Goal: Task Accomplishment & Management: Manage account settings

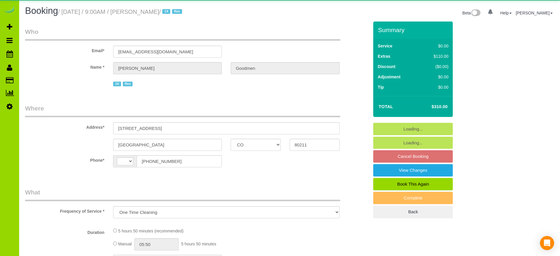
select select "CO"
select select "object:818"
select select "string:[GEOGRAPHIC_DATA]"
select select "string:fspay-9e0d0f0c-dac9-4207-b025-a0f9196744d7"
select select "spot1"
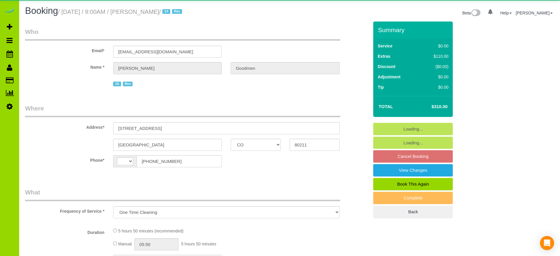
select select "number:2"
select select "number:11"
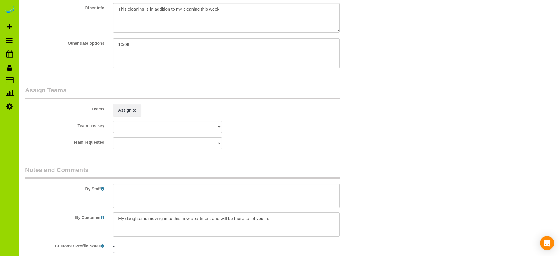
scroll to position [771, 0]
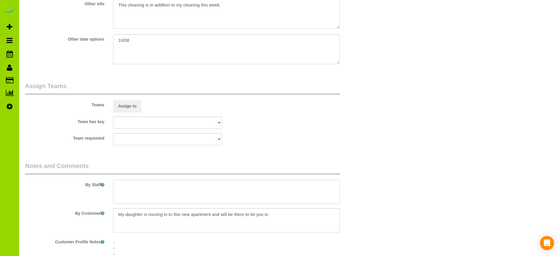
click at [125, 185] on textarea at bounding box center [226, 192] width 226 height 24
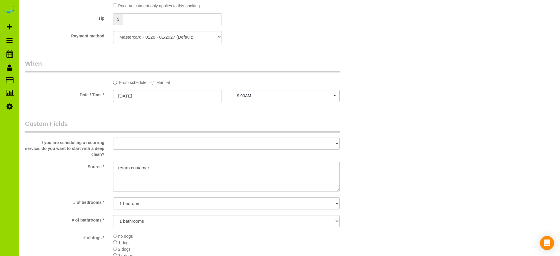
scroll to position [415, 0]
type textarea "- Est 6 hours."
click at [130, 167] on textarea at bounding box center [226, 176] width 226 height 30
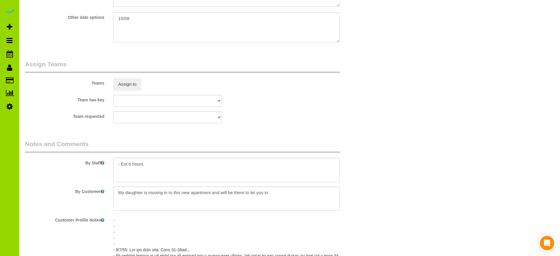
scroll to position [793, 0]
type textarea "Prev customer"
drag, startPoint x: 273, startPoint y: 192, endPoint x: 111, endPoint y: 195, distance: 161.5
click at [111, 195] on div at bounding box center [226, 198] width 235 height 24
click at [121, 171] on textarea at bounding box center [226, 170] width 226 height 24
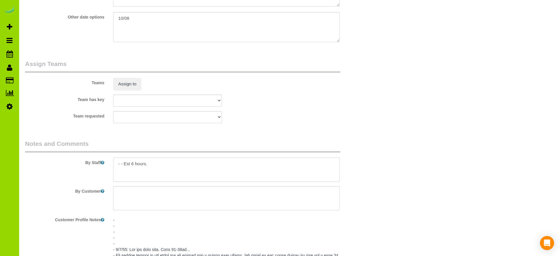
paste textarea "My daughter is moving in to this new apartment and will be there to let you in."
drag, startPoint x: 302, startPoint y: 164, endPoint x: 276, endPoint y: 164, distance: 25.6
click at [276, 164] on textarea at bounding box center [226, 170] width 226 height 24
click at [120, 164] on textarea at bounding box center [226, 170] width 226 height 24
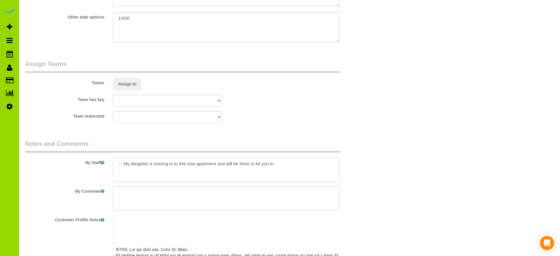
paste textarea "Est 6 hours."
click at [120, 163] on textarea at bounding box center [226, 170] width 226 height 24
click at [125, 169] on textarea at bounding box center [226, 170] width 226 height 24
click at [131, 175] on textarea at bounding box center [226, 170] width 226 height 24
click at [285, 169] on textarea at bounding box center [226, 170] width 226 height 24
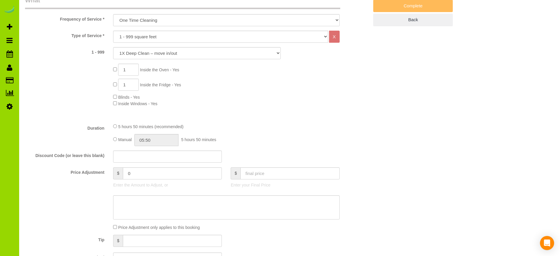
scroll to position [194, 0]
type textarea "- Est 6 hours. - Her daughter is moving in to this new apartment and will be th…"
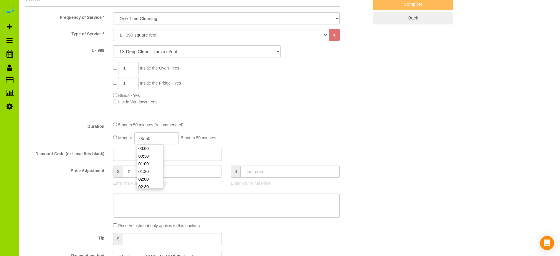
click at [156, 138] on input "05:50" at bounding box center [156, 138] width 44 height 12
type input "03:00"
click at [144, 157] on li "03:00" at bounding box center [150, 157] width 26 height 8
select select "spot6"
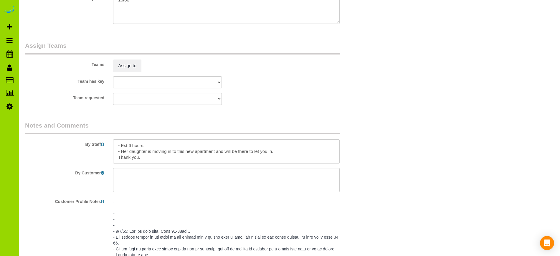
scroll to position [814, 0]
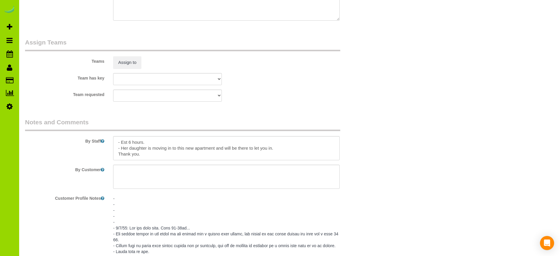
click at [371, 134] on div "By Staff" at bounding box center [197, 139] width 353 height 42
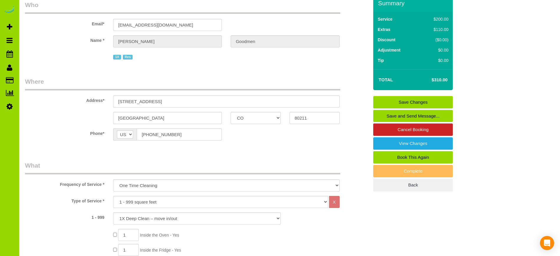
scroll to position [0, 0]
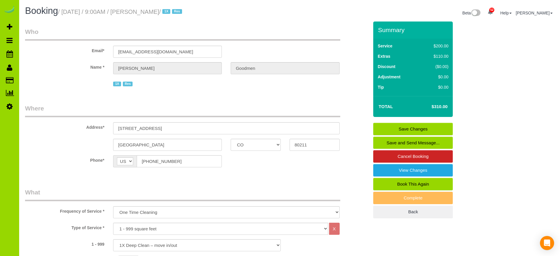
click at [424, 126] on link "Save Changes" at bounding box center [413, 129] width 80 height 12
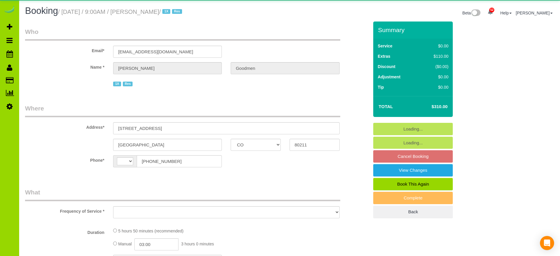
select select "CO"
select select "string:US"
select select "object:562"
select select "string:fspay-9e0d0f0c-dac9-4207-b025-a0f9196744d7"
select select "number:2"
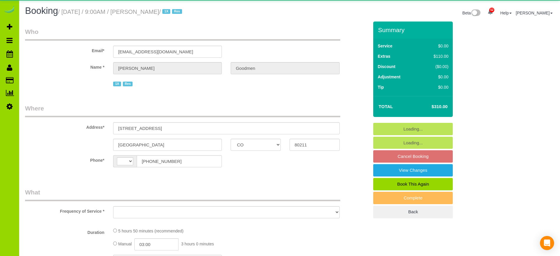
select select "number:11"
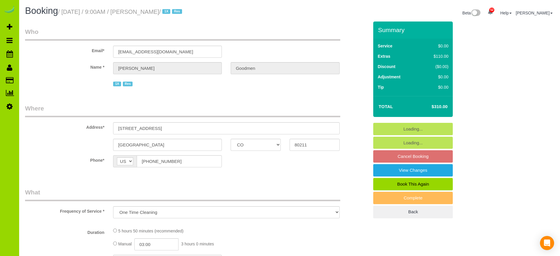
select select "object:1215"
select select "spot1"
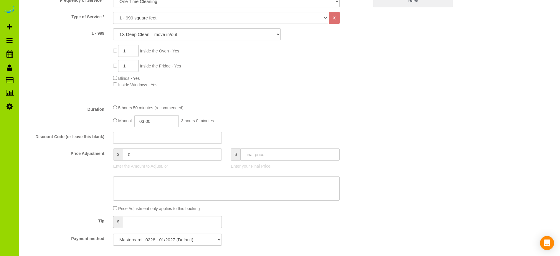
scroll to position [222, 0]
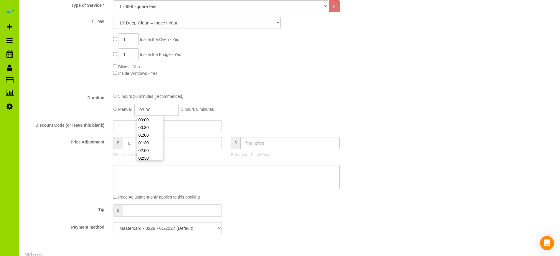
click at [151, 110] on input "03:00" at bounding box center [156, 110] width 44 height 12
type input "06:00"
click at [146, 134] on li "06:00" at bounding box center [150, 136] width 26 height 8
select select "spot6"
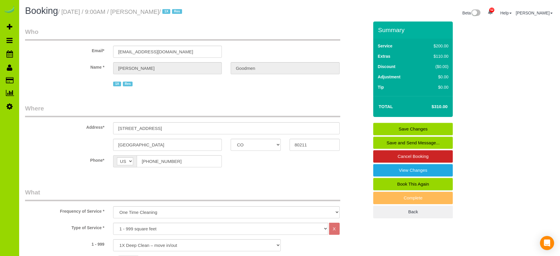
click at [424, 125] on link "Save Changes" at bounding box center [413, 129] width 80 height 12
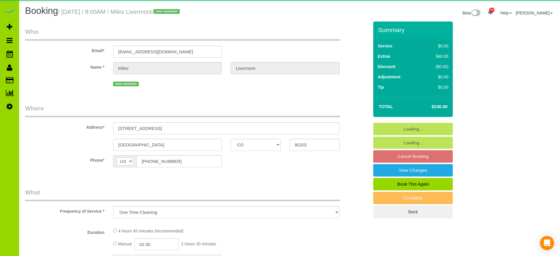
select select "CO"
select select "string:cash"
select select "number:2"
select select "number:11"
select select "object:1139"
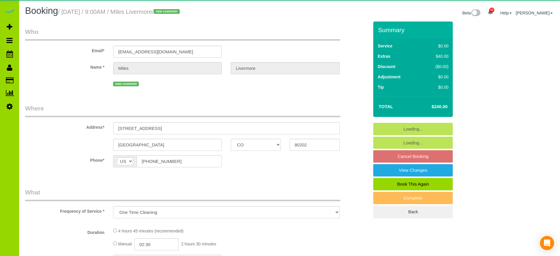
select select "spot1"
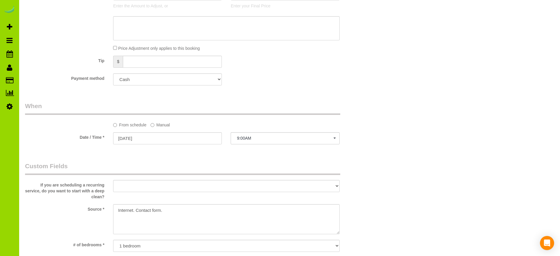
scroll to position [377, 0]
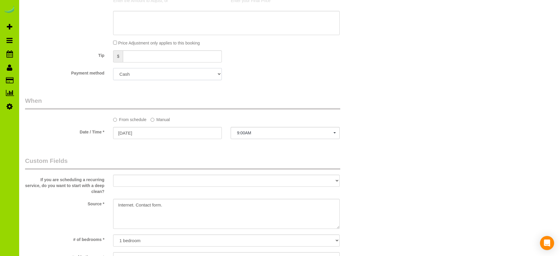
click at [214, 74] on select "Visa - 5694 - 07/2029 (Default) Add Credit Card ─────────────── Cash Check Payp…" at bounding box center [167, 74] width 109 height 12
select select "string:fspay-c4e8b8f4-cf69-4a20-95d6-e880c062cacf"
click at [113, 68] on select "Visa - 5694 - 07/2029 (Default) Add Credit Card ─────────────── Cash Check Payp…" at bounding box center [167, 74] width 109 height 12
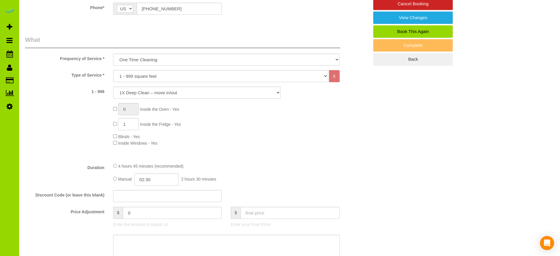
scroll to position [0, 0]
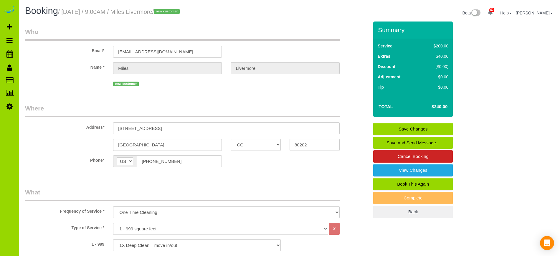
click at [416, 128] on link "Save Changes" at bounding box center [413, 129] width 80 height 12
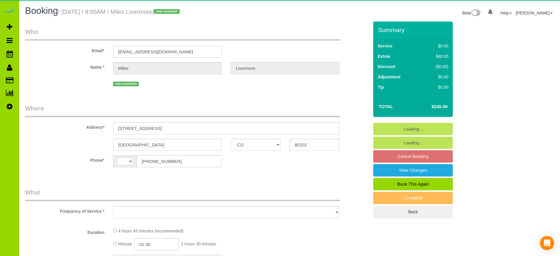
select select "CO"
select select "string:[GEOGRAPHIC_DATA]"
select select "object:811"
select select "string:fspay-c4e8b8f4-cf69-4a20-95d6-e880c062cacf"
select select "spot1"
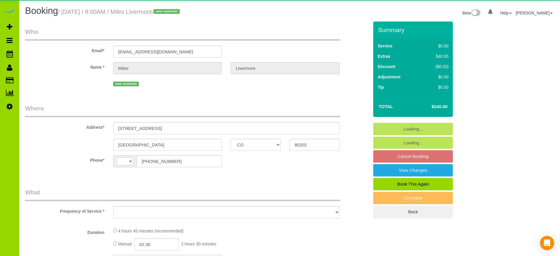
select select "number:2"
select select "number:11"
select select "object:1217"
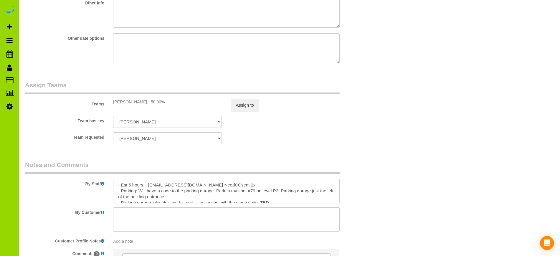
scroll to position [18, 0]
drag, startPoint x: 117, startPoint y: 185, endPoint x: 150, endPoint y: 206, distance: 39.7
click at [150, 206] on sui-booking-comments "By Staff By Customer Customer Profile Notes Add a note Comments 0" at bounding box center [197, 222] width 344 height 122
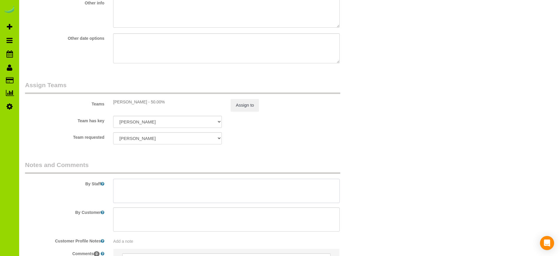
scroll to position [0, 0]
paste textarea "- Est 5 hours. [EMAIL_ADDRESS][DOMAIN_NAME] NeedCCsent 2x. - Parking garage, el…"
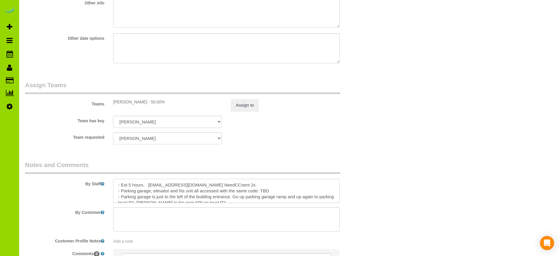
click at [240, 186] on textarea at bounding box center [226, 191] width 226 height 24
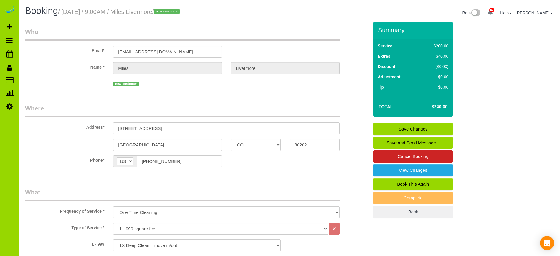
type textarea "- Est 5 hours. - Parking garage, elevator and his unit all accessed with the sa…"
click at [418, 128] on link "Save Changes" at bounding box center [413, 129] width 80 height 12
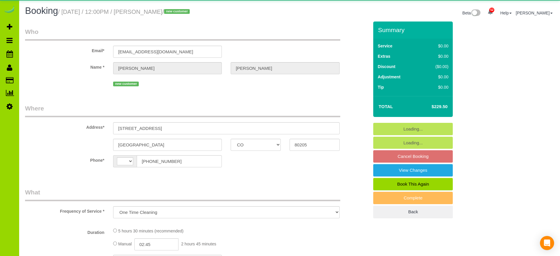
select select "CO"
select select "number:69"
select select "number:4"
select select "number:13"
select select "object:1141"
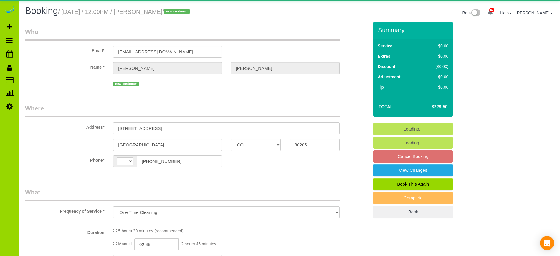
select select "string:[GEOGRAPHIC_DATA]"
select select "spot1"
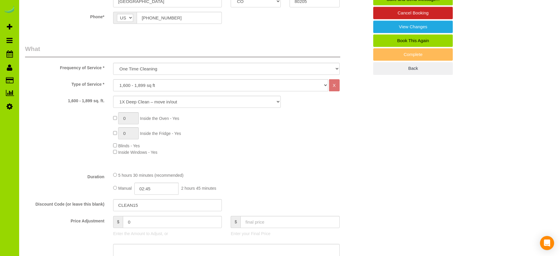
scroll to position [134, 0]
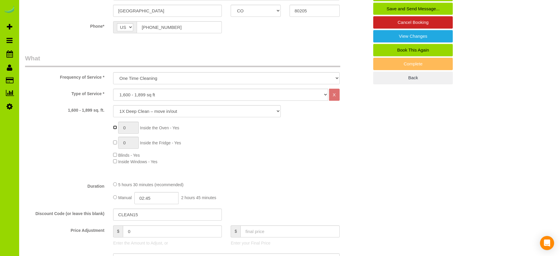
type input "1"
click at [115, 144] on span "0 Inside the Fridge - Yes" at bounding box center [147, 143] width 68 height 5
type input "1"
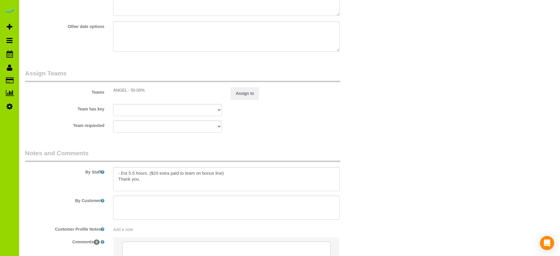
scroll to position [834, 0]
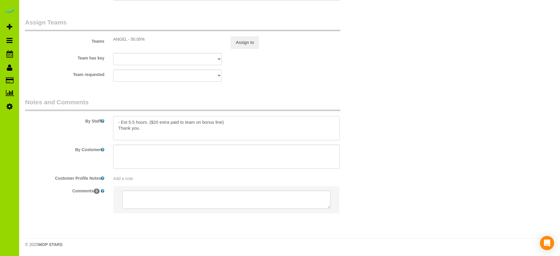
click at [156, 121] on textarea at bounding box center [226, 128] width 226 height 24
click at [133, 123] on textarea at bounding box center [226, 128] width 226 height 24
click at [253, 120] on textarea at bounding box center [226, 128] width 226 height 24
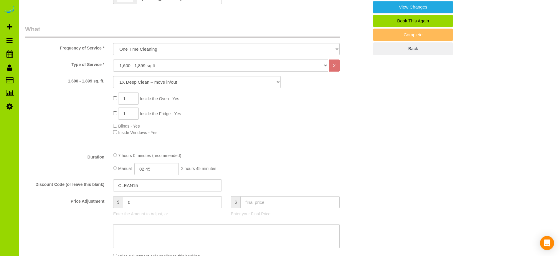
scroll to position [98, 0]
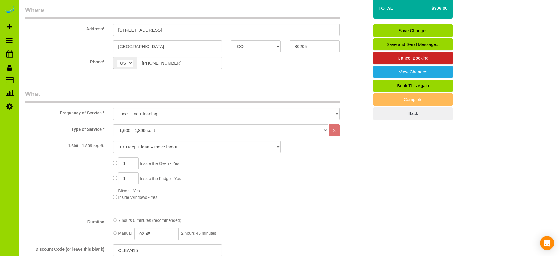
type textarea "- Est 6 hours. ($30 extra paid to team on bonus line) Thank you."
click at [151, 233] on input "02:45" at bounding box center [156, 234] width 44 height 12
type input "06:30"
click at [138, 215] on li "06:30" at bounding box center [150, 214] width 26 height 8
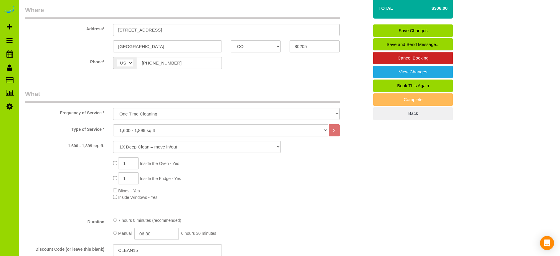
select select "spot6"
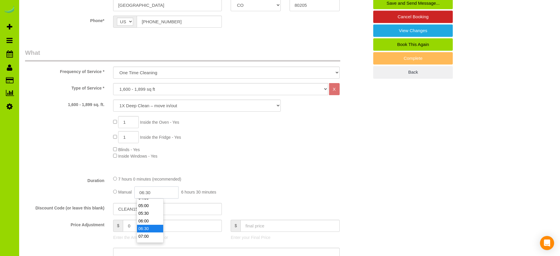
scroll to position [92, 0]
click at [150, 194] on input "06:30" at bounding box center [156, 193] width 44 height 12
type input "03:30"
click at [145, 207] on li "03:30" at bounding box center [150, 209] width 26 height 8
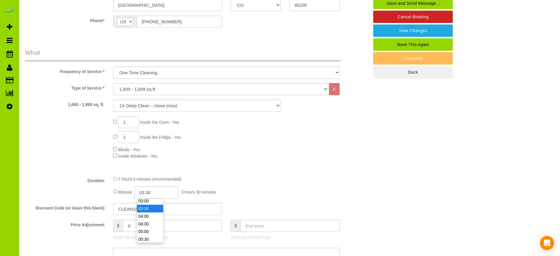
select select "spot11"
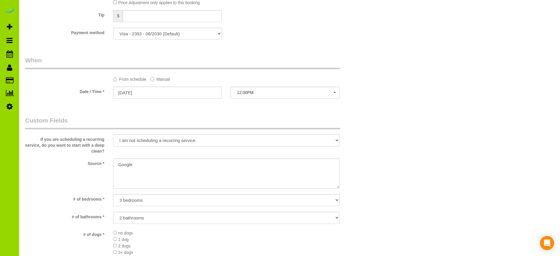
scroll to position [409, 0]
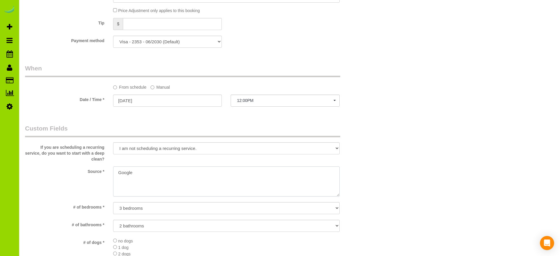
click at [119, 174] on textarea at bounding box center [226, 181] width 226 height 30
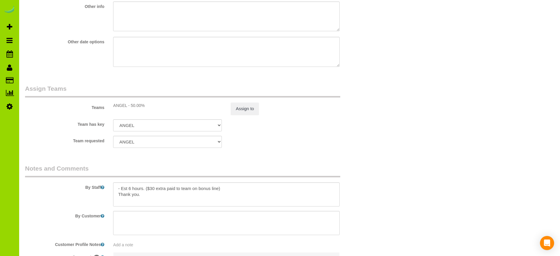
scroll to position [770, 0]
type textarea "Online booking. Google"
click at [130, 186] on textarea at bounding box center [226, 193] width 226 height 24
click at [246, 192] on textarea at bounding box center [226, 193] width 226 height 24
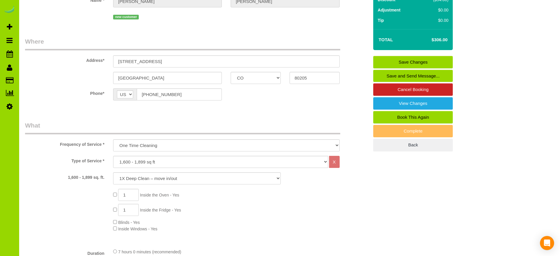
scroll to position [64, 0]
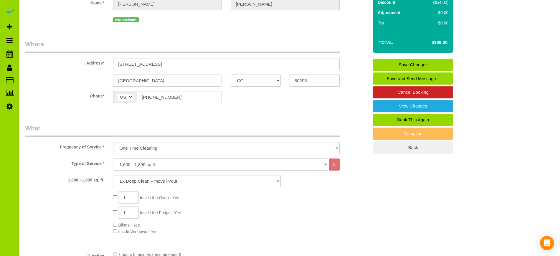
type textarea "- Est 7 hours. ($30 extra paid to team on bonus line) Thank you."
click at [426, 63] on link "Save Changes" at bounding box center [413, 65] width 80 height 12
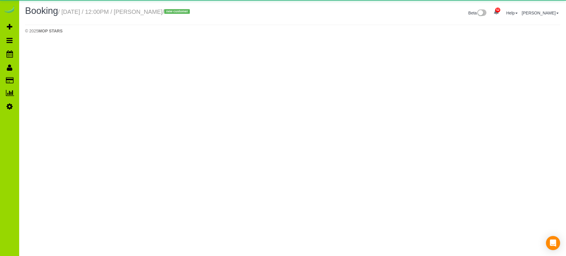
select select "CO"
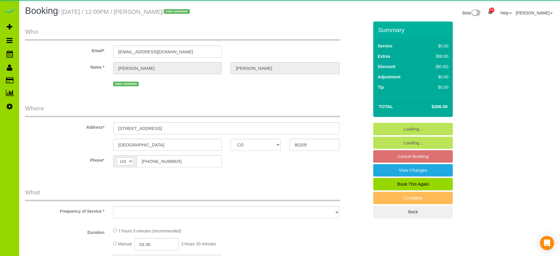
select select "string:fspay-86c8f1f5-1b2a-446f-b328-b3088545c1ff"
select select "number:69"
select select "number:4"
select select "number:13"
select select "object:2477"
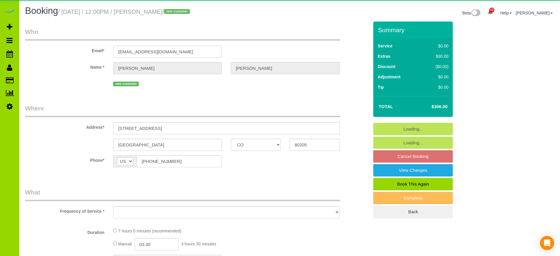
select select "spot16"
select select "object:2550"
select select "CO"
select select "number:69"
select select "number:4"
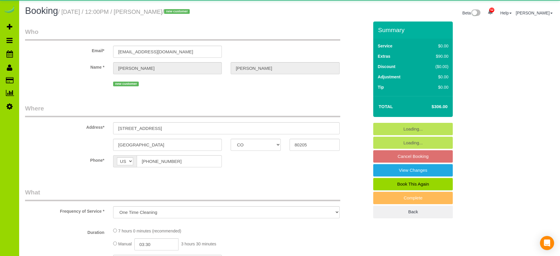
select select "number:13"
select select "object:1153"
select select "spot1"
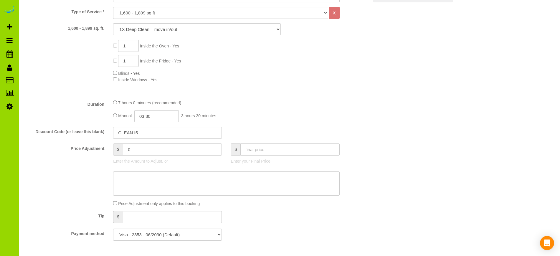
scroll to position [215, 0]
click at [259, 152] on input "text" at bounding box center [289, 151] width 99 height 12
type input "319"
type input "13"
click at [288, 120] on div "Manual 03:30 3 hours 30 minutes" at bounding box center [226, 117] width 226 height 12
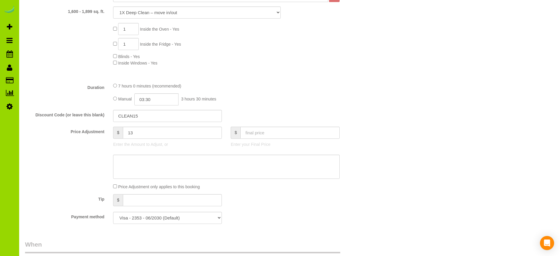
scroll to position [233, 0]
click at [144, 133] on input "13" at bounding box center [172, 132] width 99 height 12
type input "1"
click at [301, 78] on fieldset "What Frequency of Service * One Time Cleaning Weekly Cleaning Biweekly Cleaning…" at bounding box center [197, 91] width 344 height 273
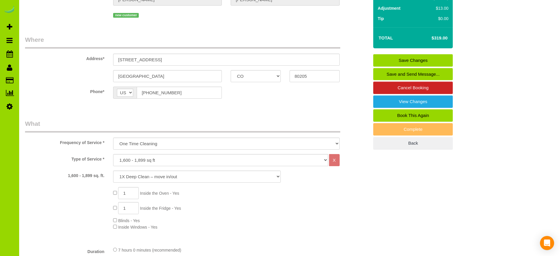
type input "0"
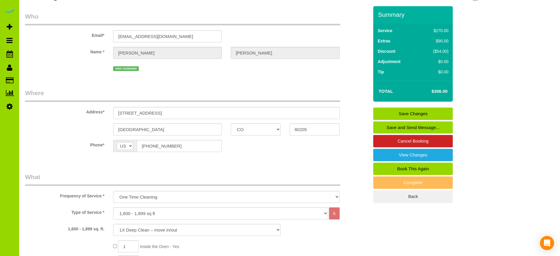
scroll to position [0, 0]
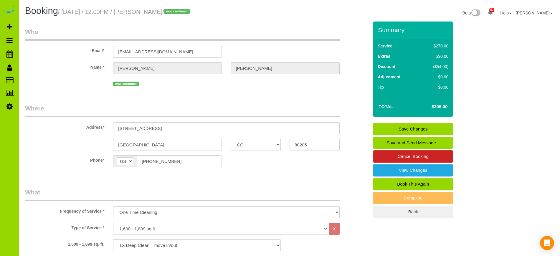
click at [432, 127] on link "Save Changes" at bounding box center [413, 129] width 80 height 12
